Goal: Information Seeking & Learning: Stay updated

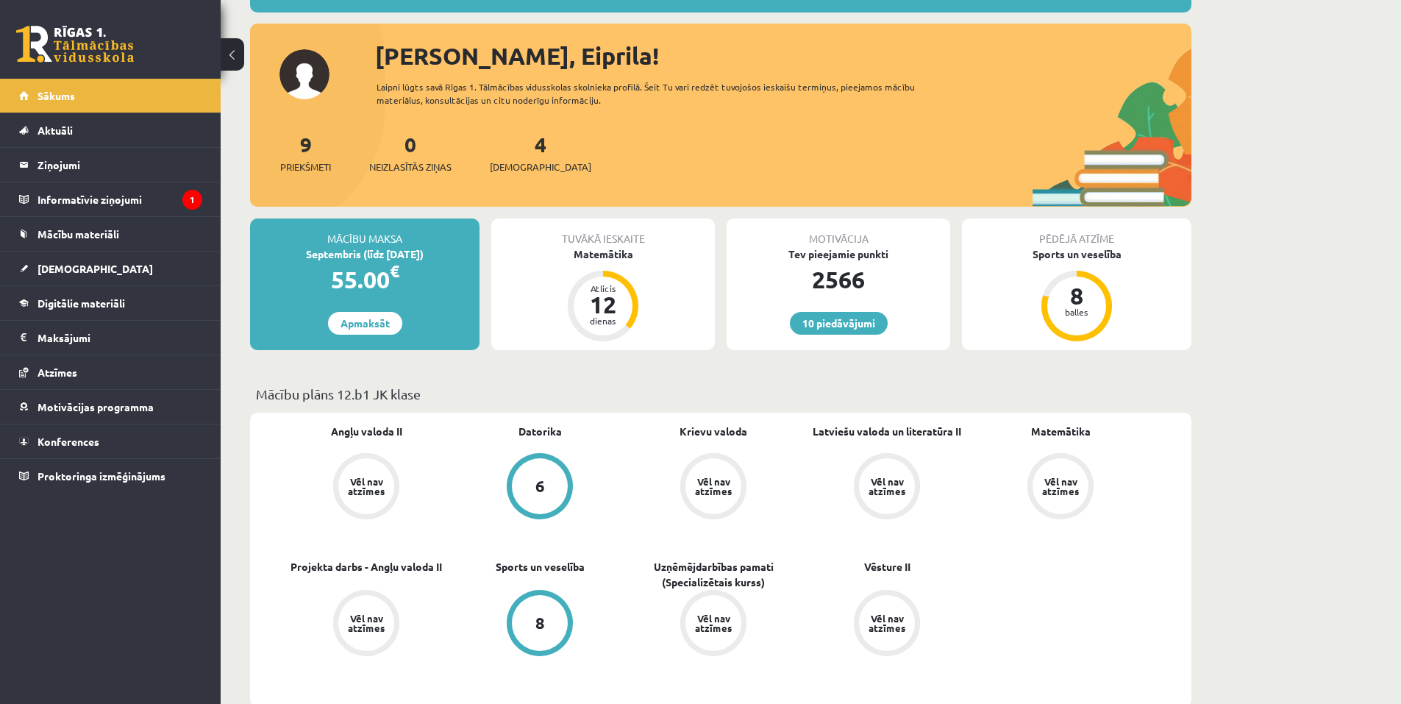
scroll to position [147, 0]
click at [101, 196] on legend "Informatīvie ziņojumi 1" at bounding box center [119, 199] width 165 height 34
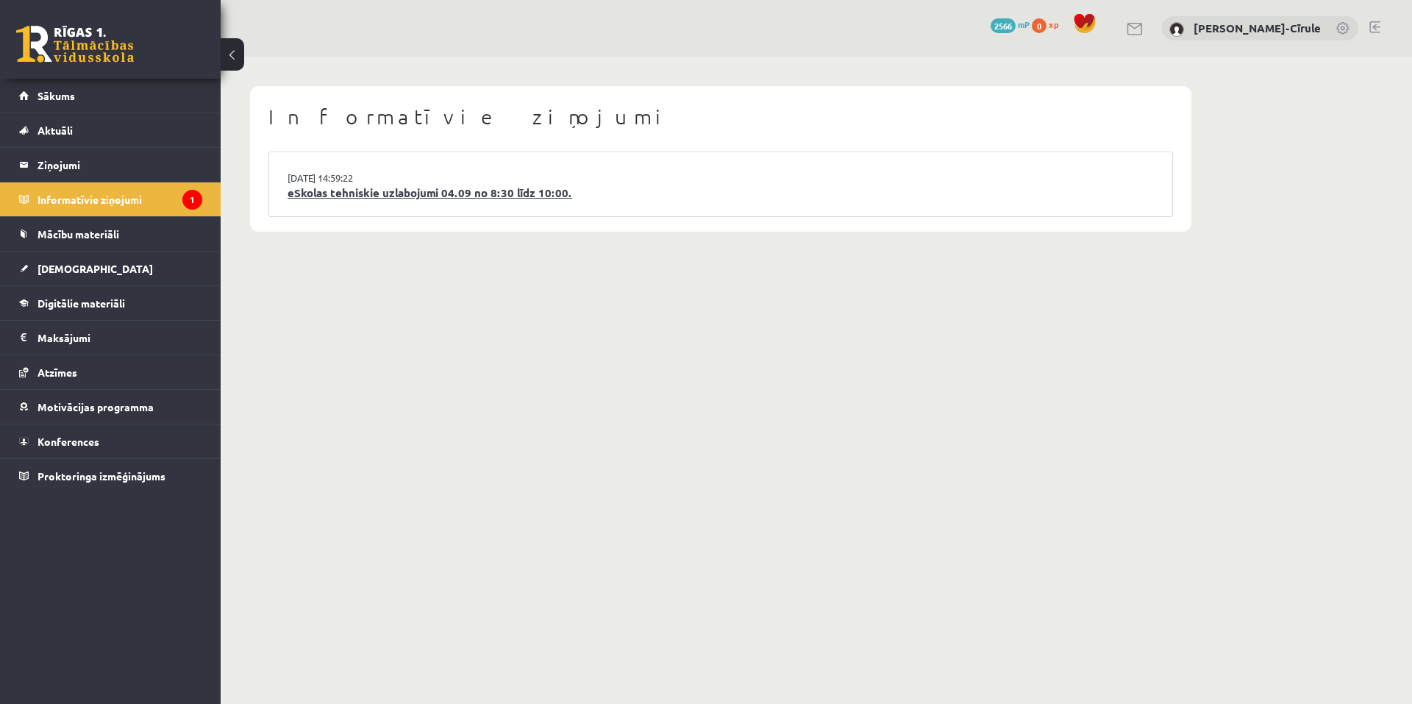
click at [446, 199] on link "eSkolas tehniskie uzlabojumi 04.09 no 8:30 līdz 10:00." at bounding box center [720, 193] width 866 height 17
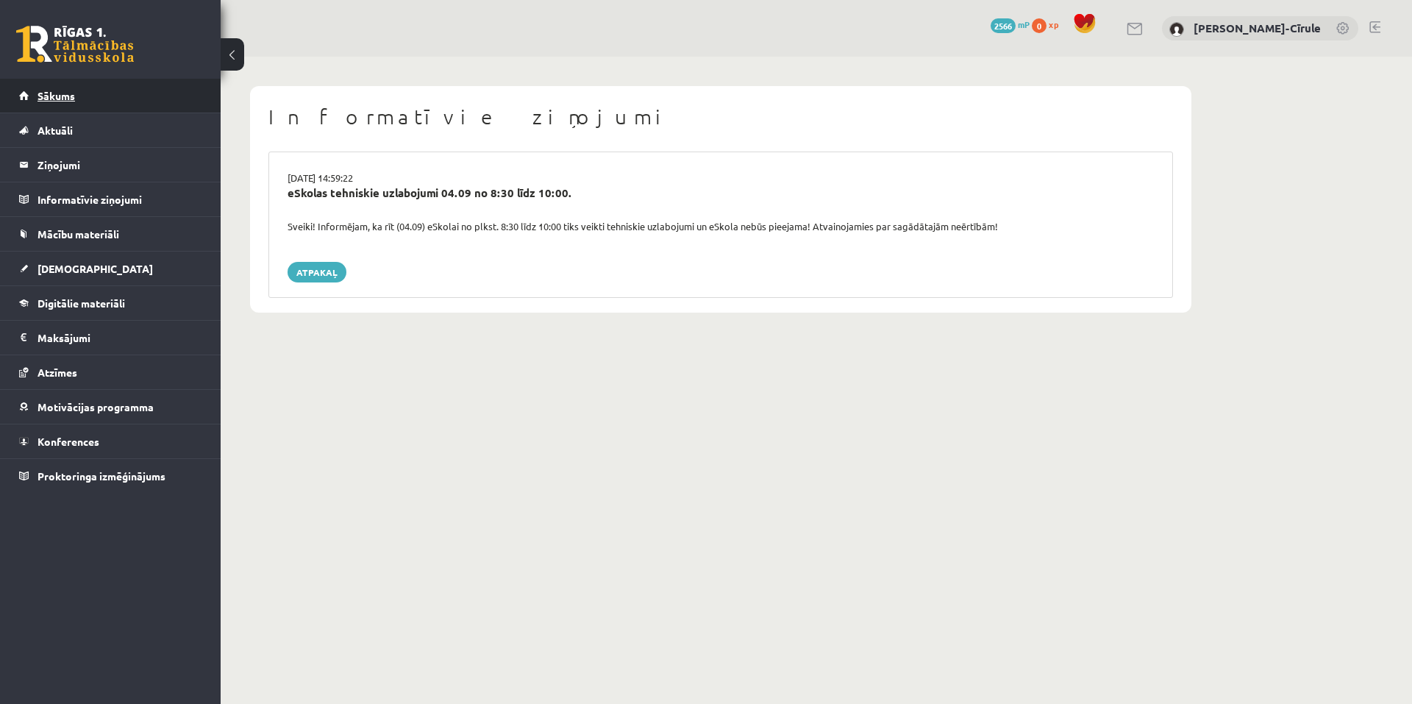
click at [119, 96] on link "Sākums" at bounding box center [110, 96] width 183 height 34
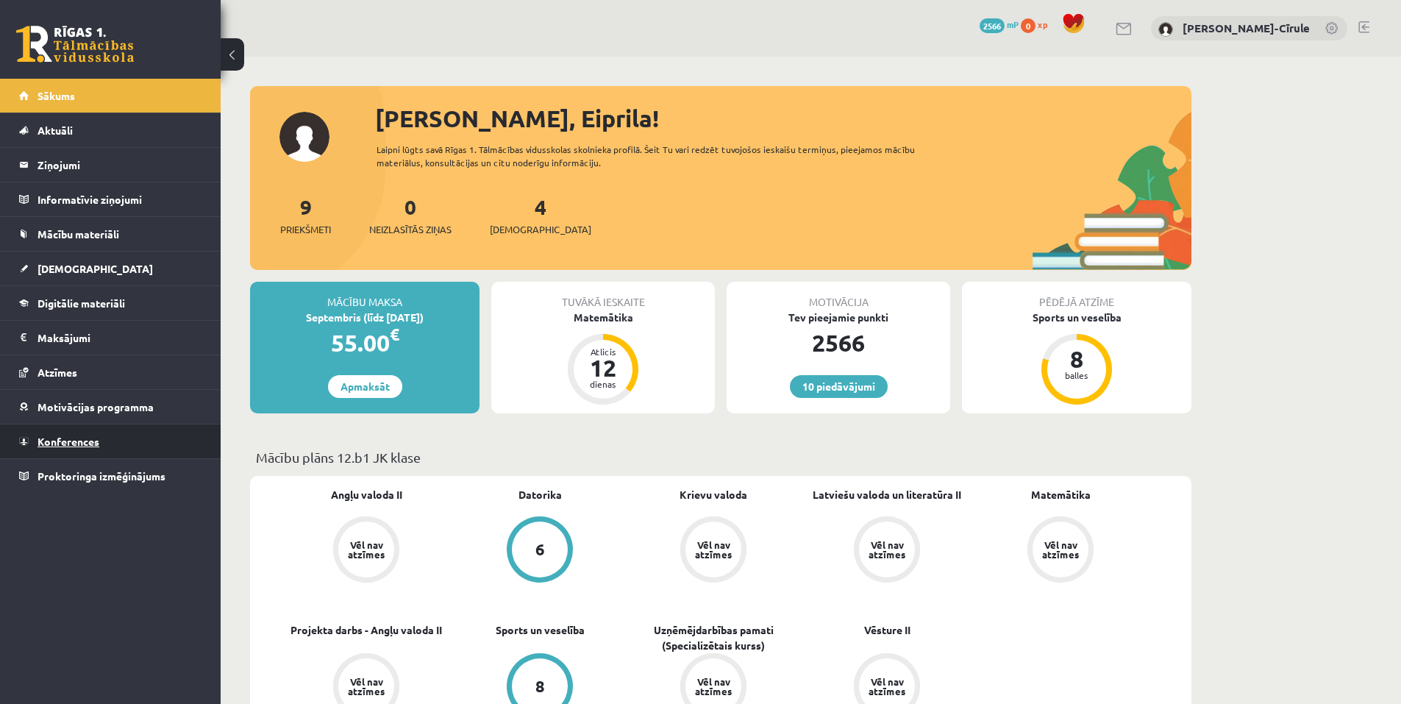
click at [98, 433] on link "Konferences" at bounding box center [110, 441] width 183 height 34
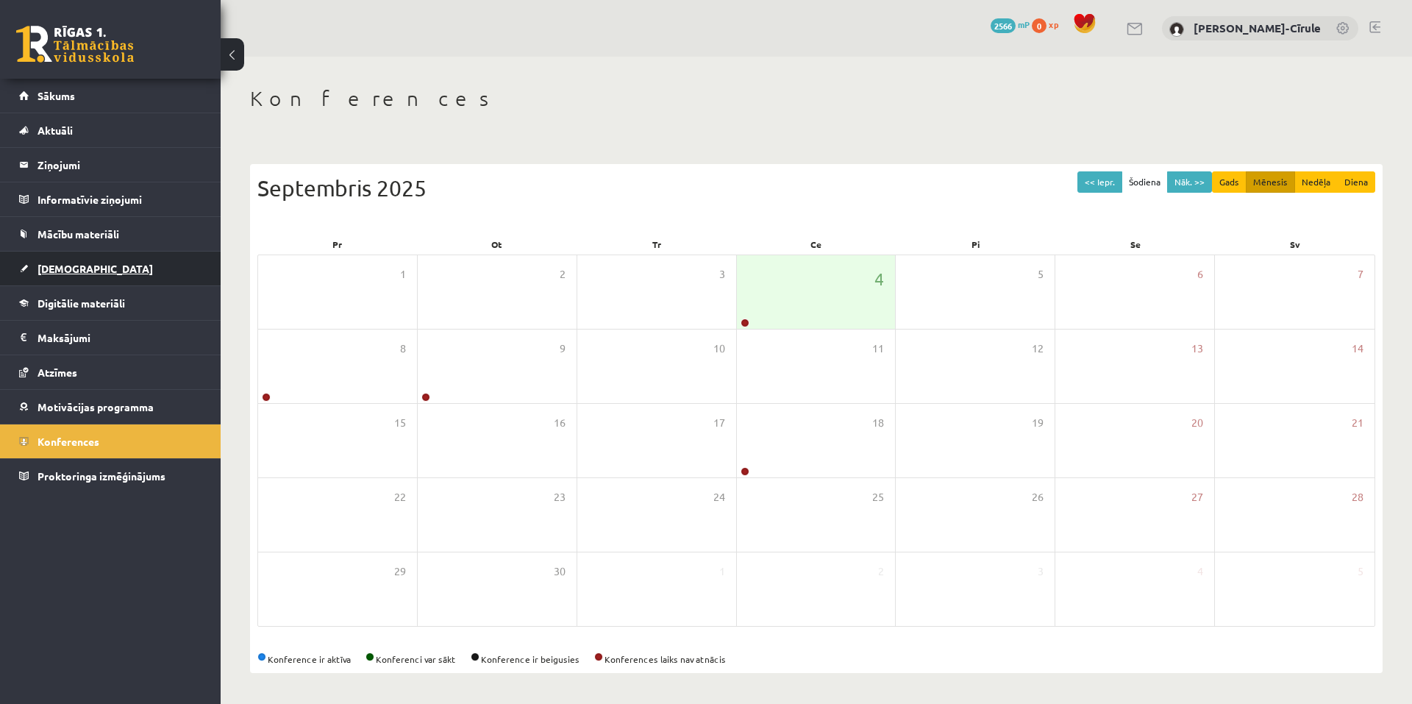
click at [135, 256] on link "[DEMOGRAPHIC_DATA]" at bounding box center [110, 268] width 183 height 34
